Goal: Information Seeking & Learning: Learn about a topic

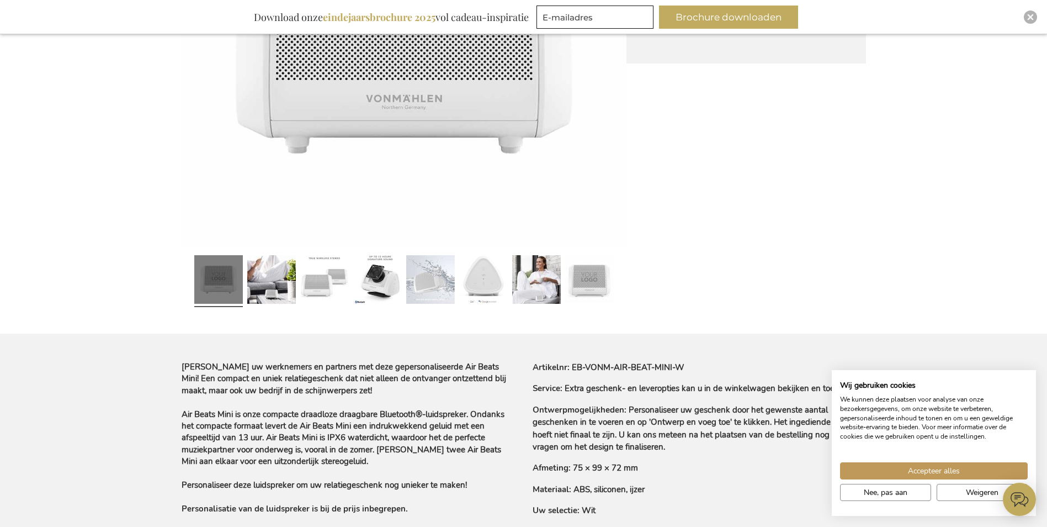
scroll to position [310, 0]
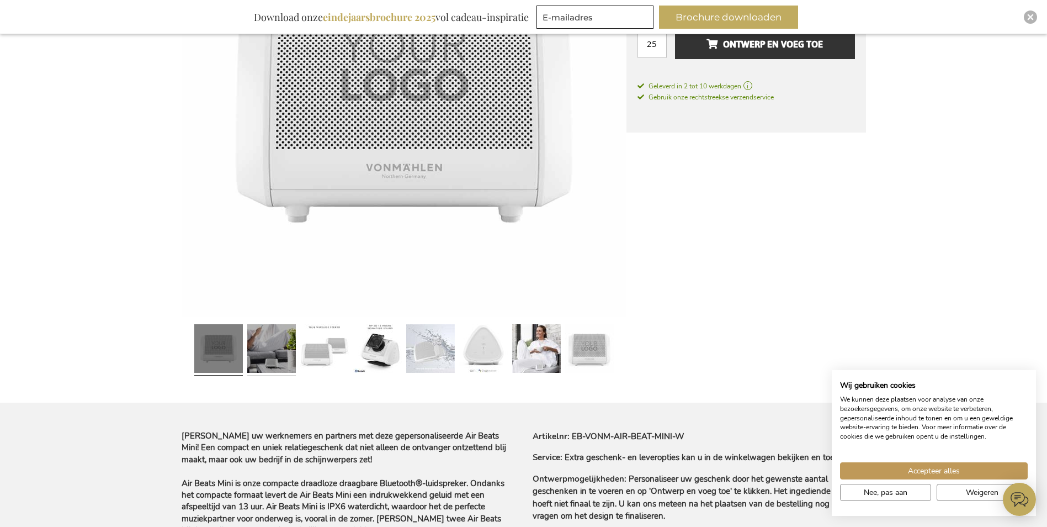
click at [289, 335] on link at bounding box center [271, 350] width 49 height 61
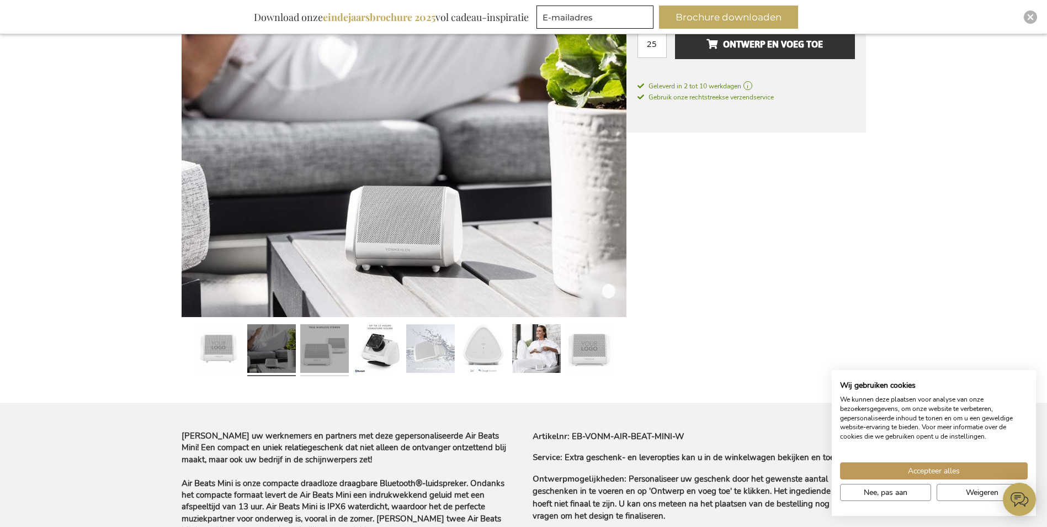
drag, startPoint x: 310, startPoint y: 341, endPoint x: 341, endPoint y: 342, distance: 31.5
click at [311, 341] on link at bounding box center [324, 350] width 49 height 61
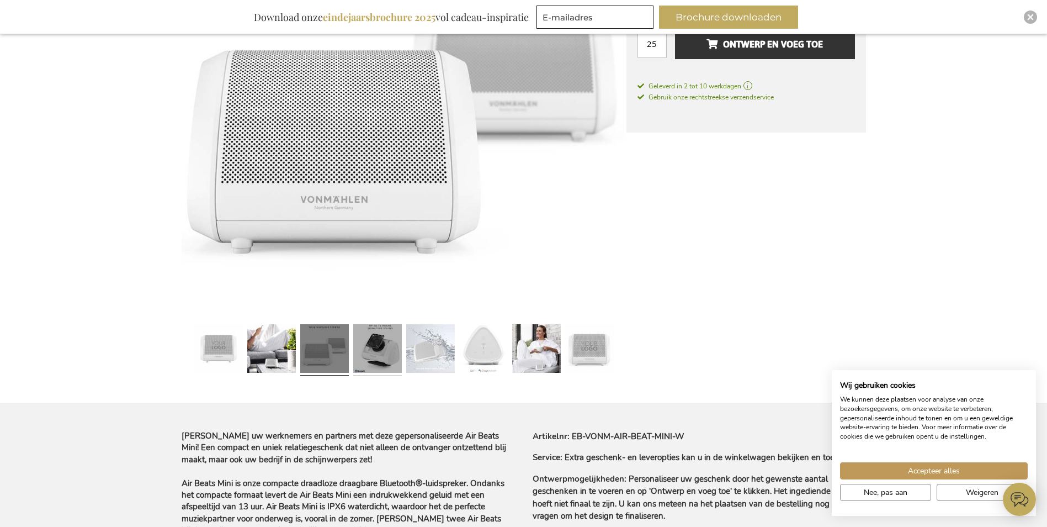
click at [365, 347] on link at bounding box center [377, 350] width 49 height 61
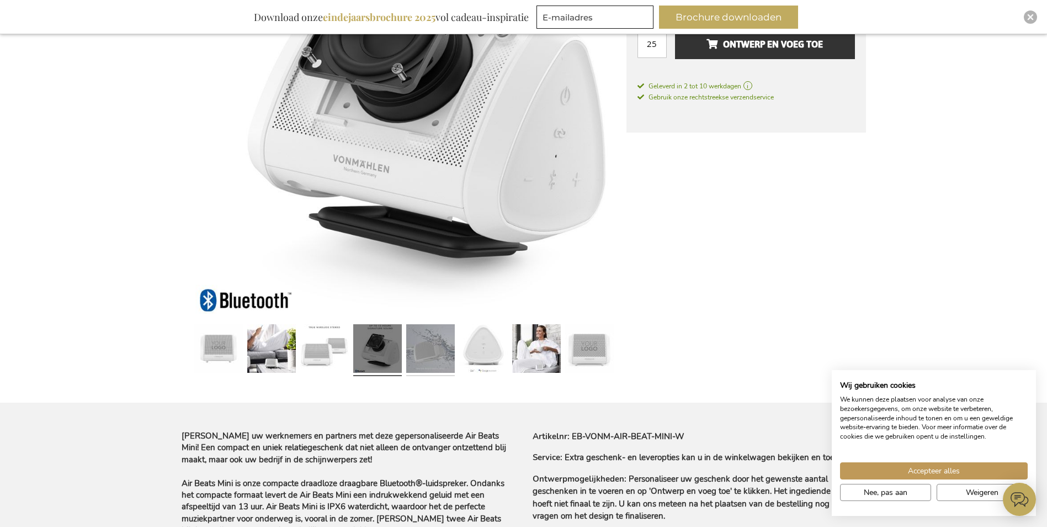
click at [424, 348] on link at bounding box center [430, 350] width 49 height 61
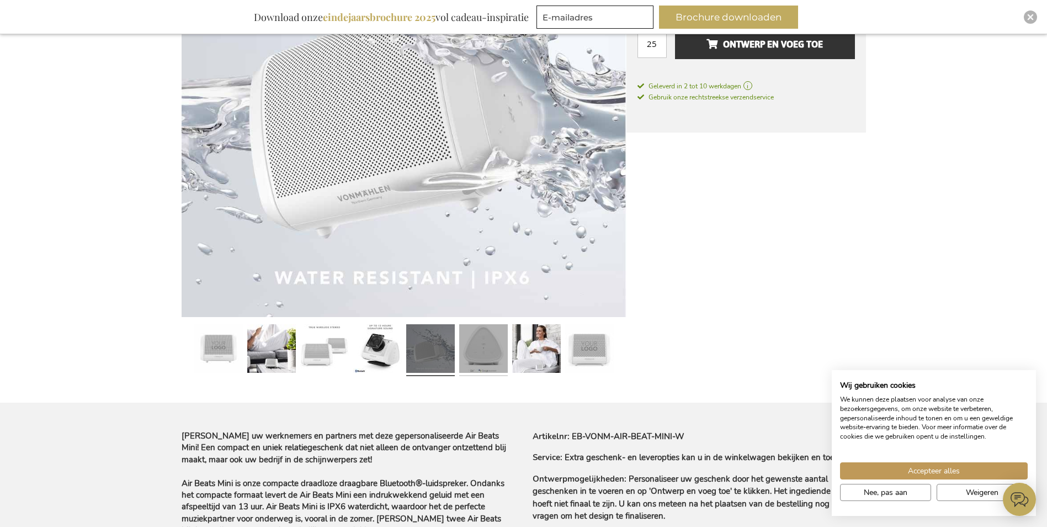
click at [481, 331] on link at bounding box center [483, 350] width 49 height 61
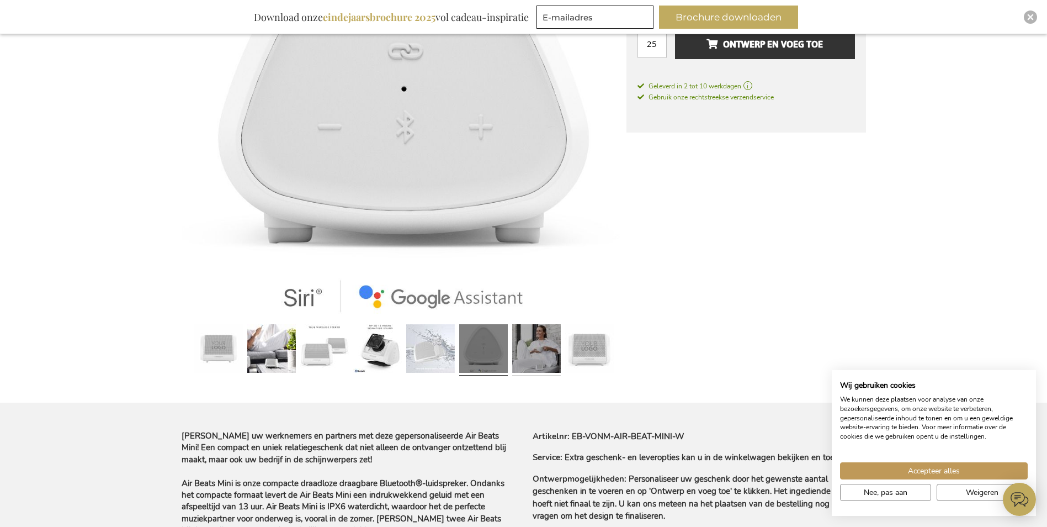
click at [522, 342] on link at bounding box center [536, 350] width 49 height 61
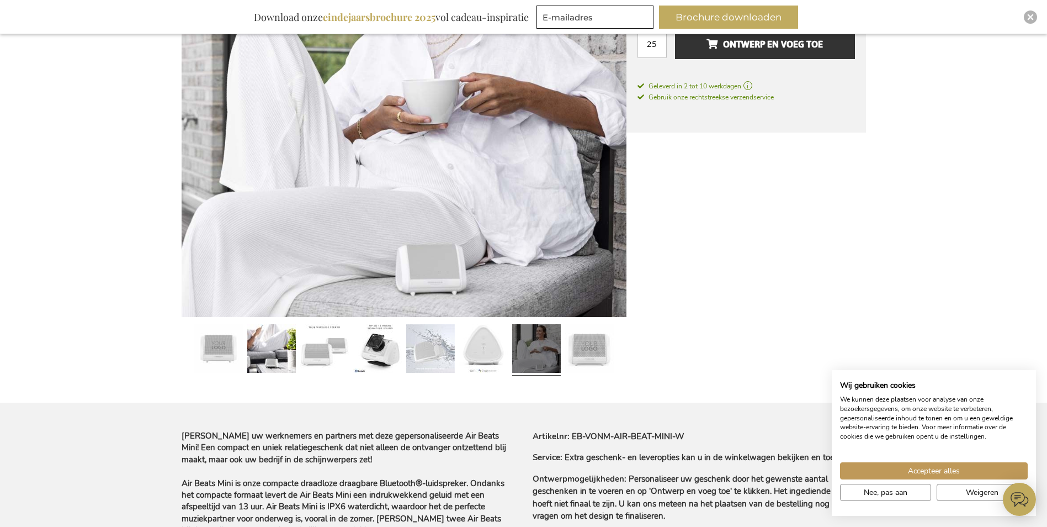
click at [614, 337] on div at bounding box center [589, 350] width 53 height 61
click at [606, 360] on link at bounding box center [589, 350] width 49 height 61
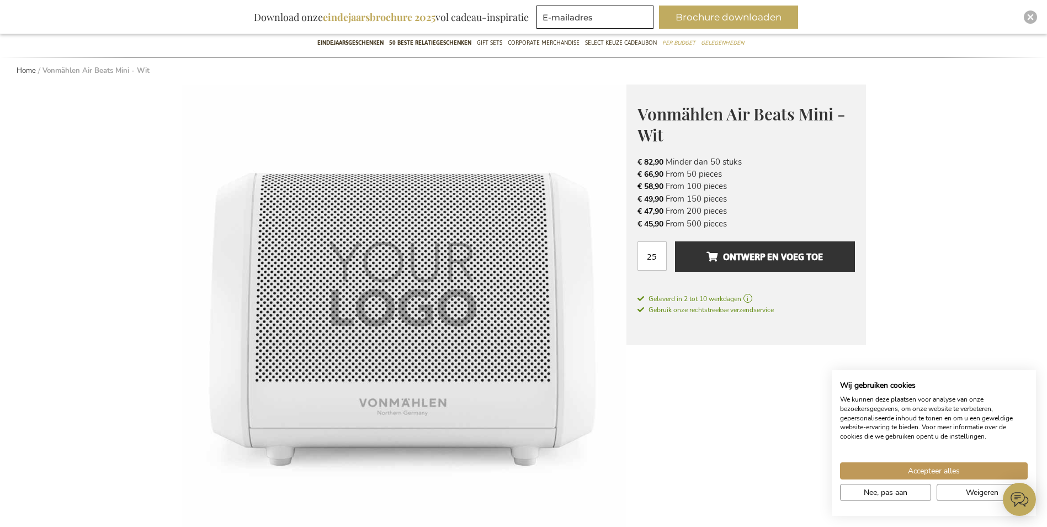
scroll to position [89, 0]
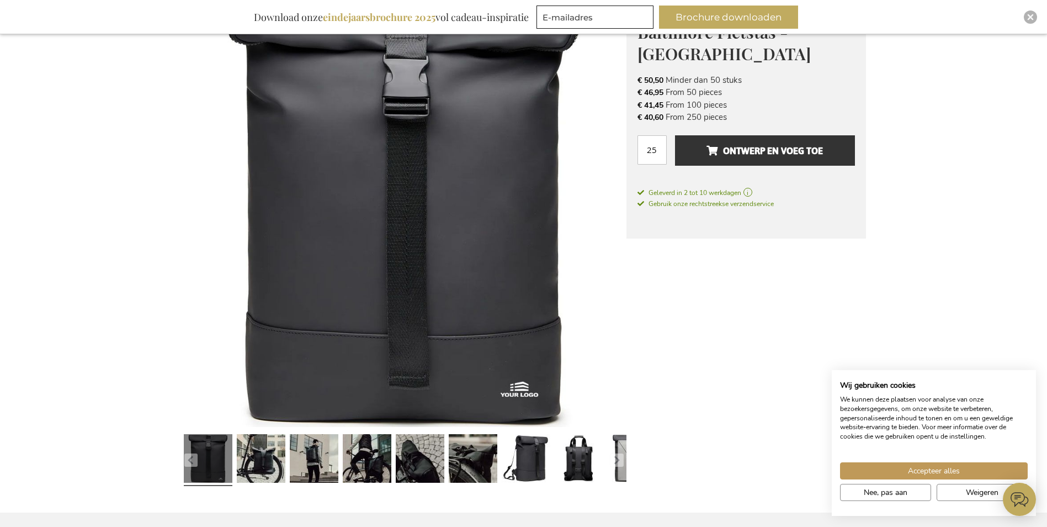
scroll to position [198, 0]
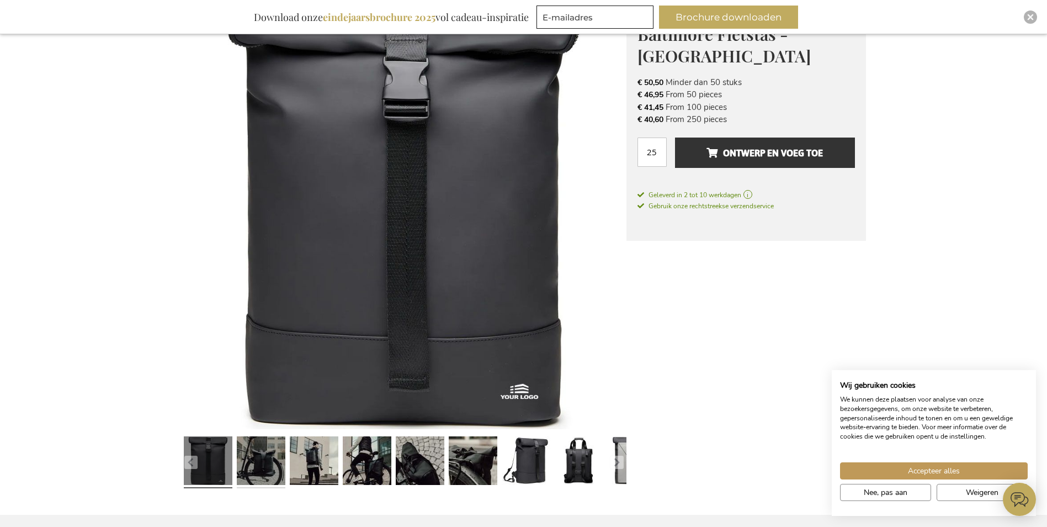
drag, startPoint x: 242, startPoint y: 471, endPoint x: 262, endPoint y: 465, distance: 20.3
click at [242, 471] on link at bounding box center [261, 462] width 49 height 61
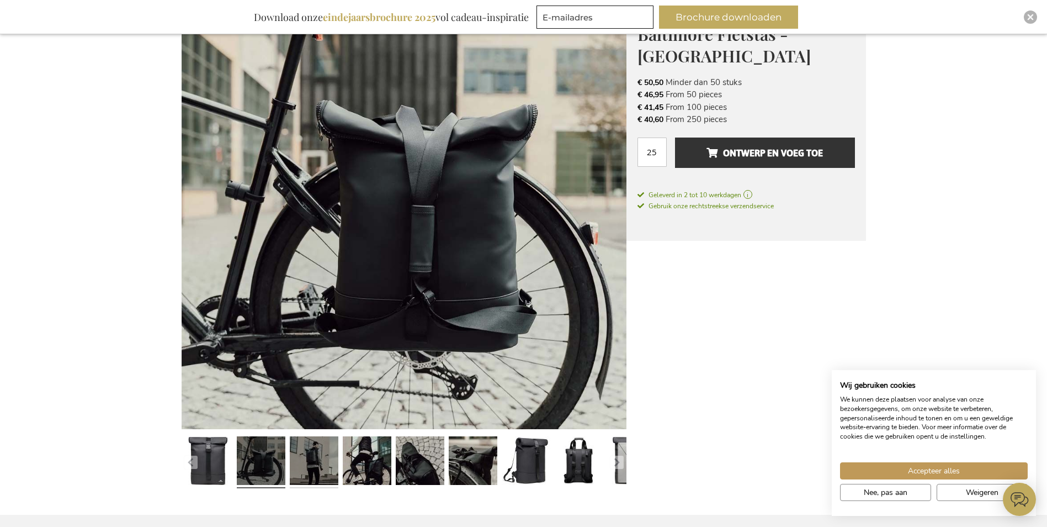
click at [305, 463] on link at bounding box center [314, 462] width 49 height 61
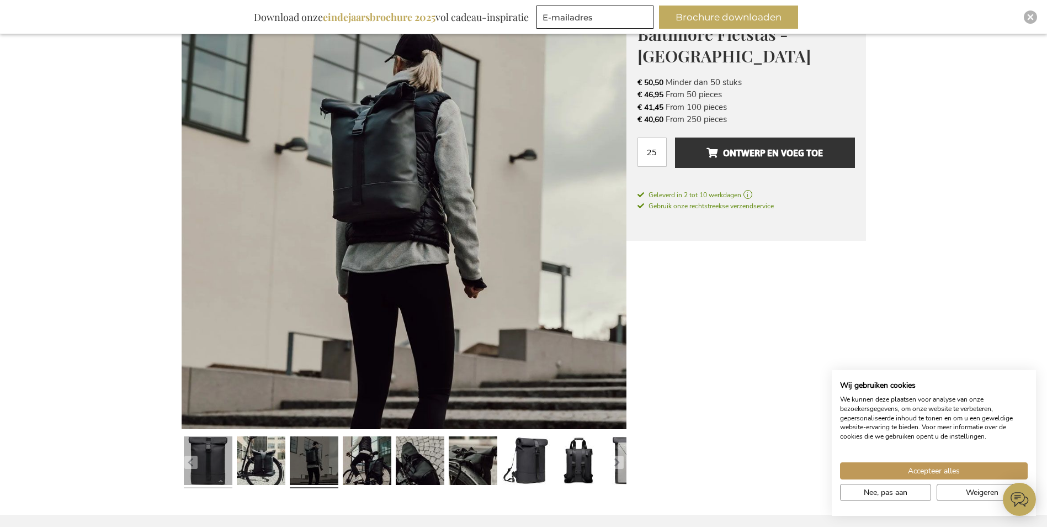
drag, startPoint x: 244, startPoint y: 458, endPoint x: 228, endPoint y: 464, distance: 17.1
click at [241, 459] on link at bounding box center [261, 462] width 49 height 61
click at [220, 467] on link at bounding box center [208, 462] width 49 height 61
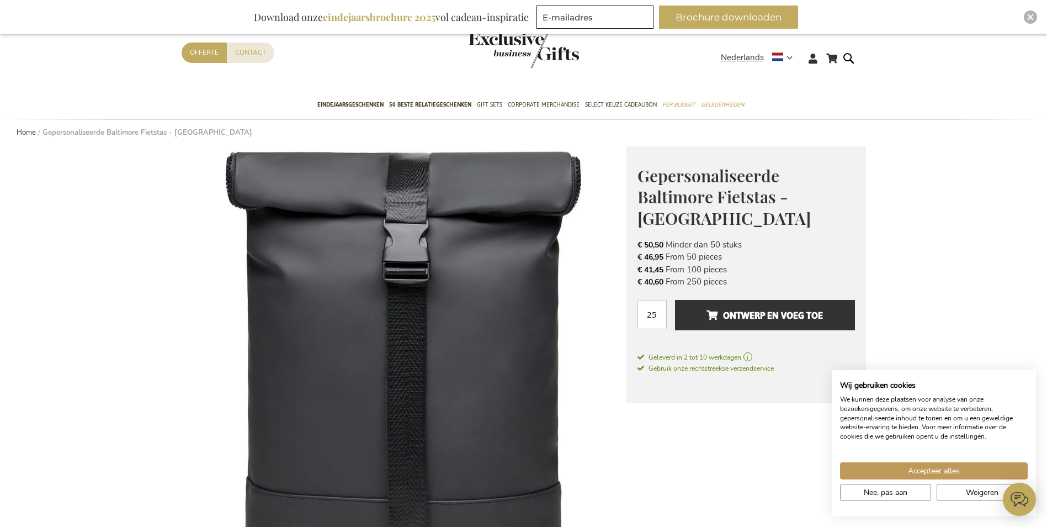
scroll to position [0, 0]
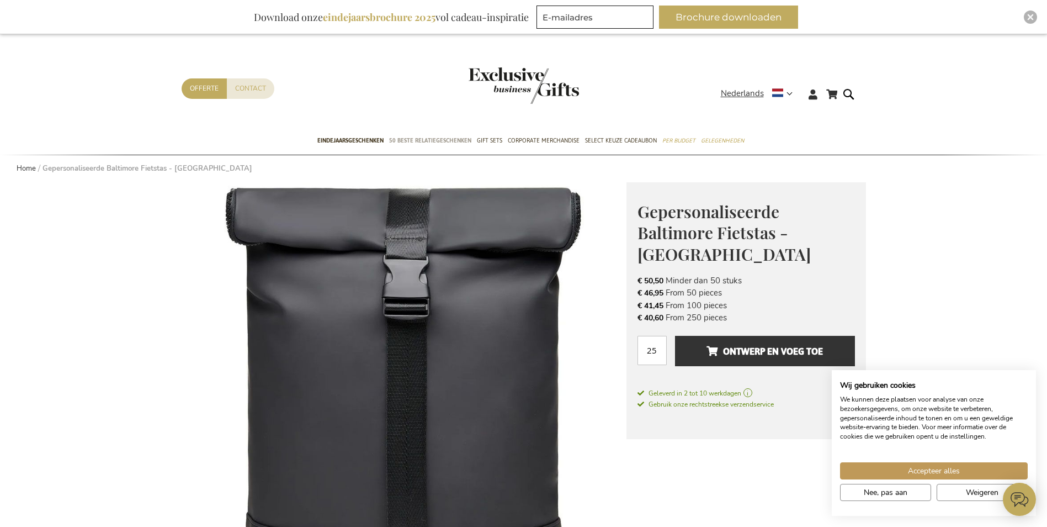
click at [454, 145] on span "50 beste relatiegeschenken" at bounding box center [430, 141] width 82 height 12
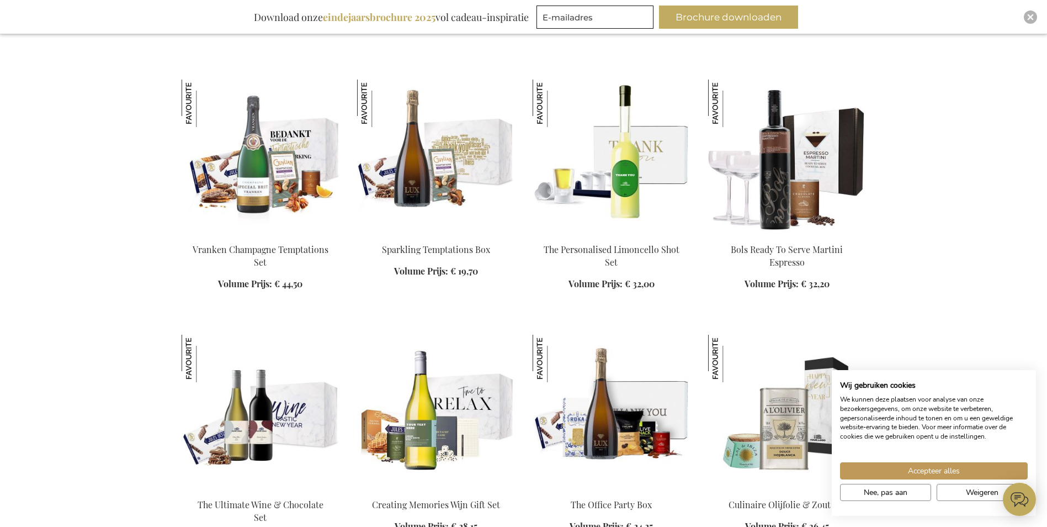
scroll to position [773, 0]
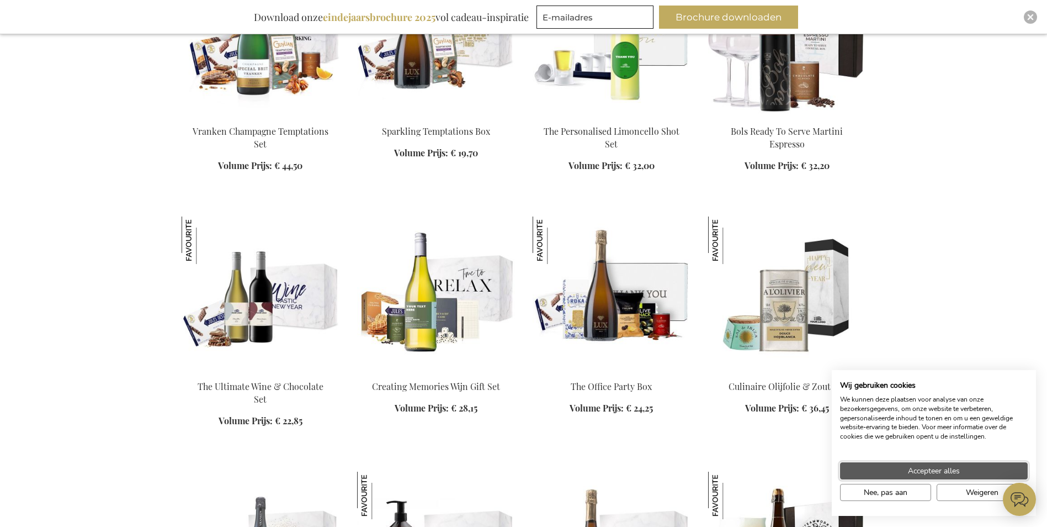
drag, startPoint x: 972, startPoint y: 469, endPoint x: 968, endPoint y: 436, distance: 33.3
click at [971, 469] on button "Accepteer alles" at bounding box center [934, 470] width 188 height 17
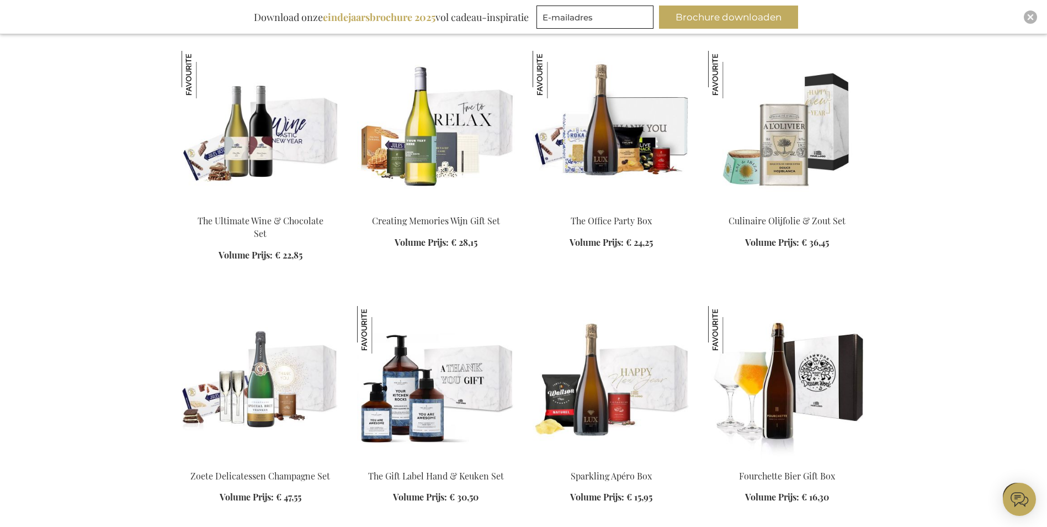
scroll to position [1270, 0]
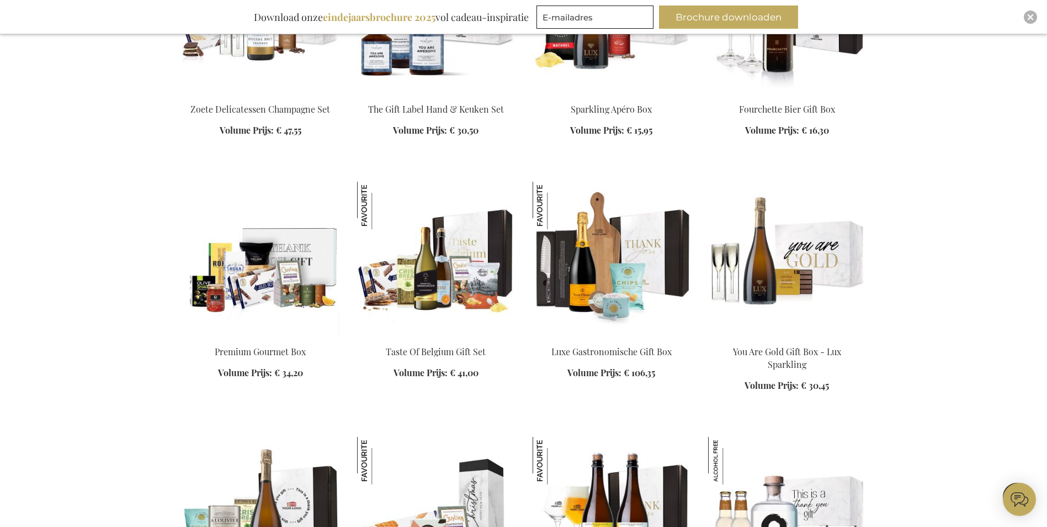
scroll to position [1325, 0]
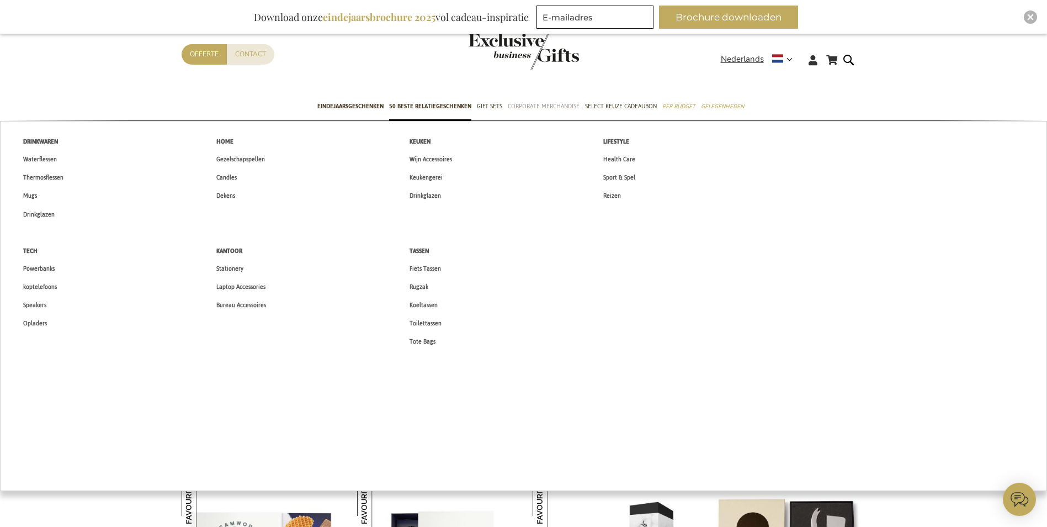
click at [565, 108] on span "Corporate Merchandise" at bounding box center [544, 106] width 72 height 12
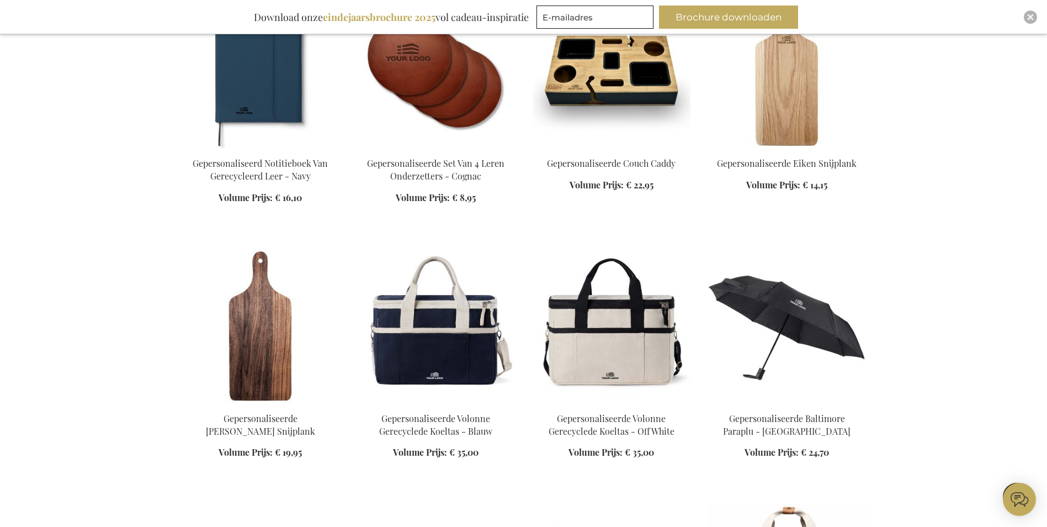
scroll to position [1104, 0]
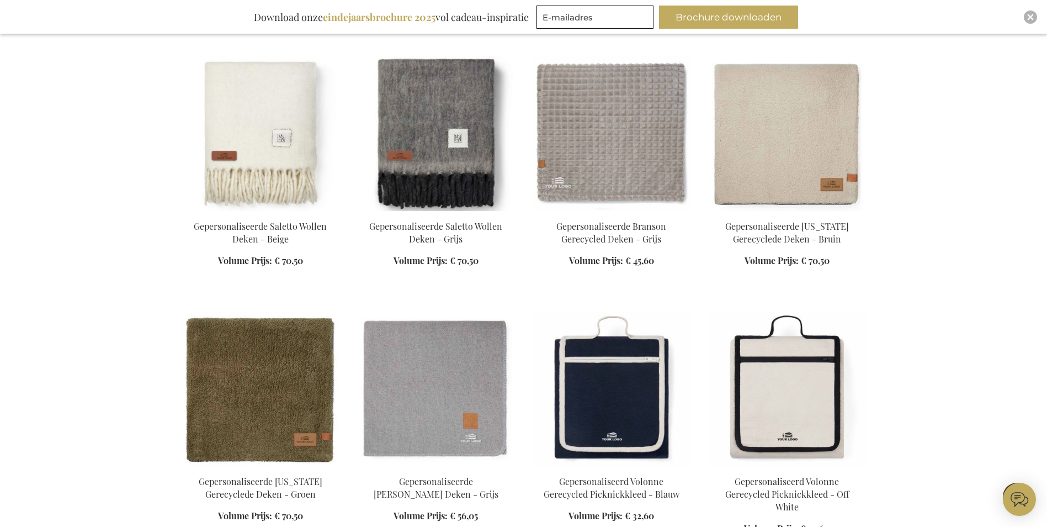
scroll to position [1988, 0]
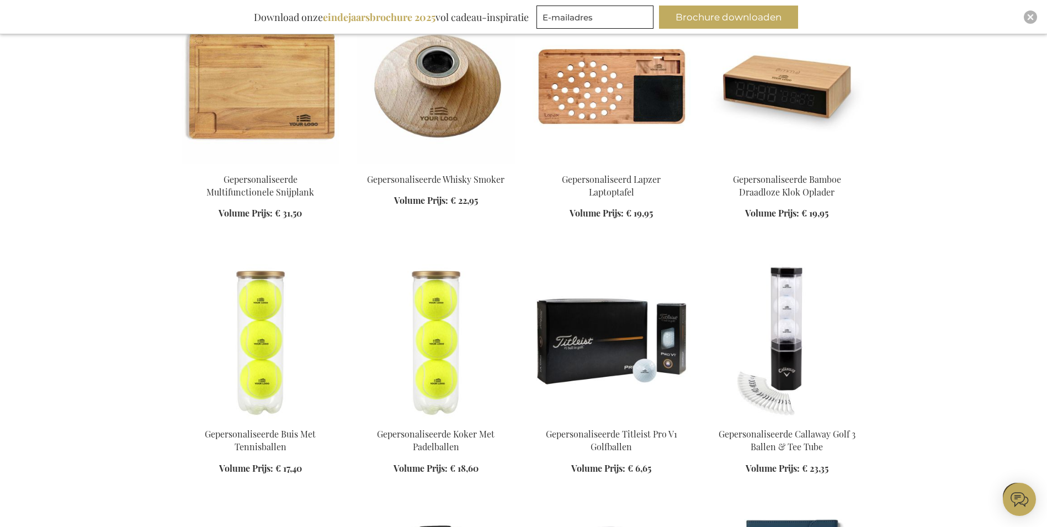
scroll to position [3533, 0]
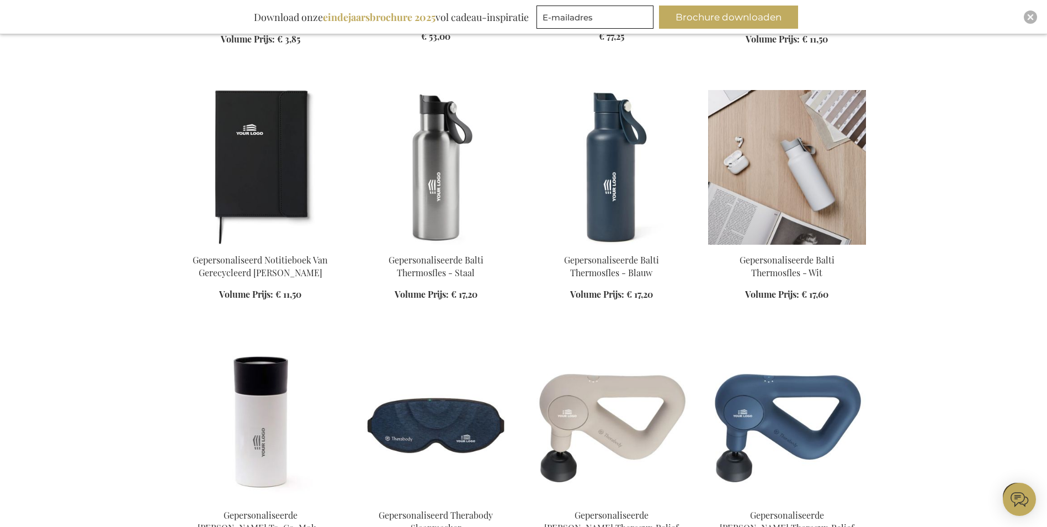
scroll to position [4086, 0]
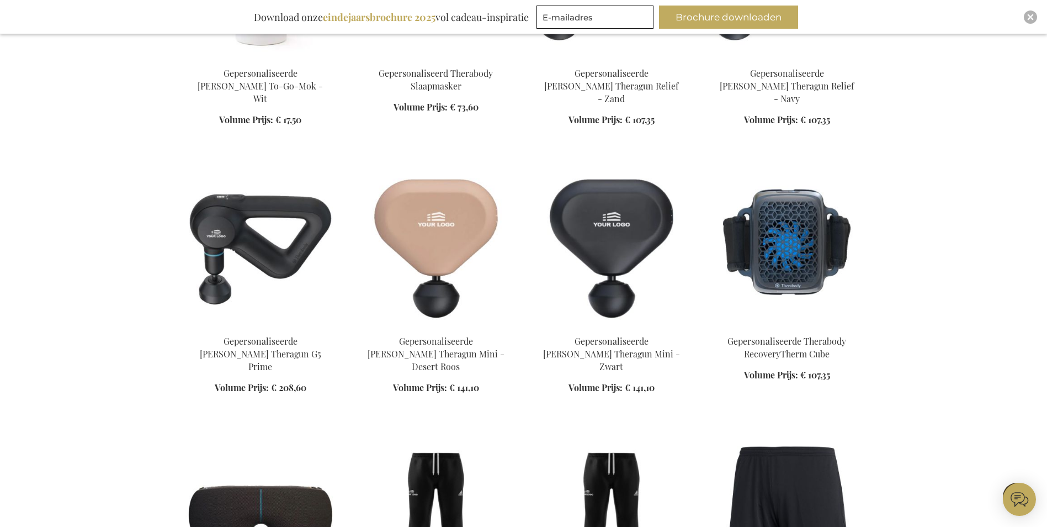
scroll to position [4638, 0]
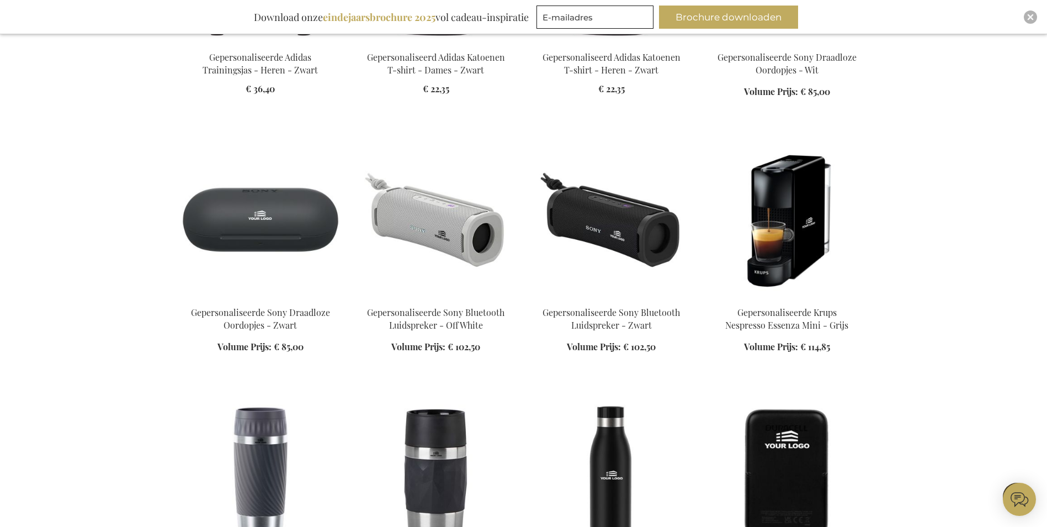
scroll to position [5742, 0]
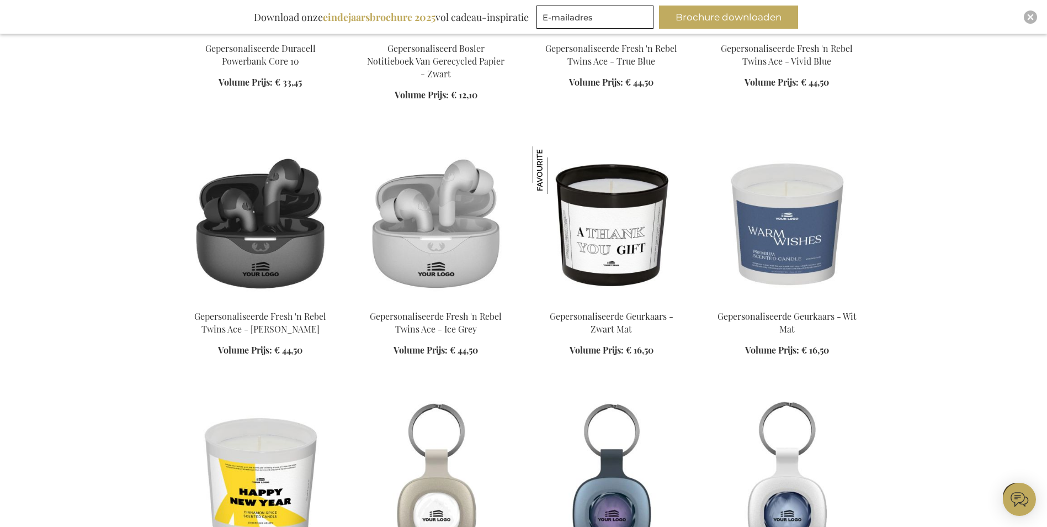
scroll to position [6404, 0]
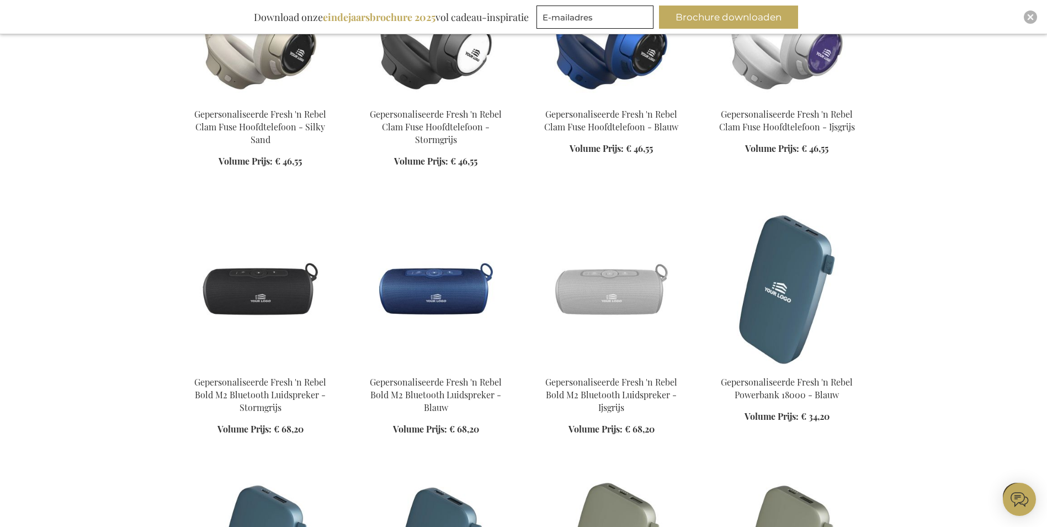
scroll to position [7122, 0]
